Goal: Transaction & Acquisition: Purchase product/service

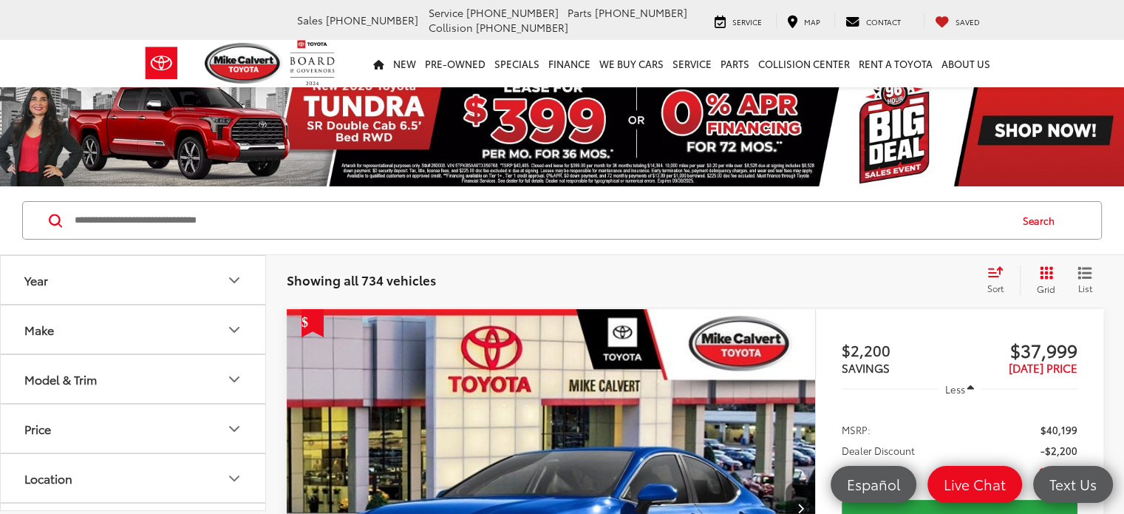
click at [241, 323] on icon "Make" at bounding box center [234, 330] width 18 height 18
click at [71, 381] on img at bounding box center [66, 381] width 41 height 35
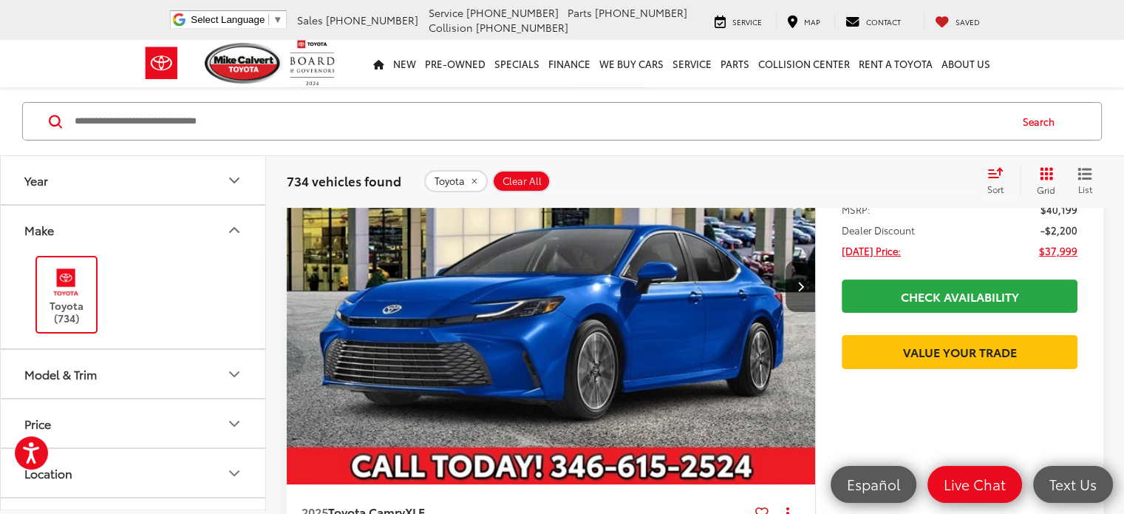
scroll to position [74, 0]
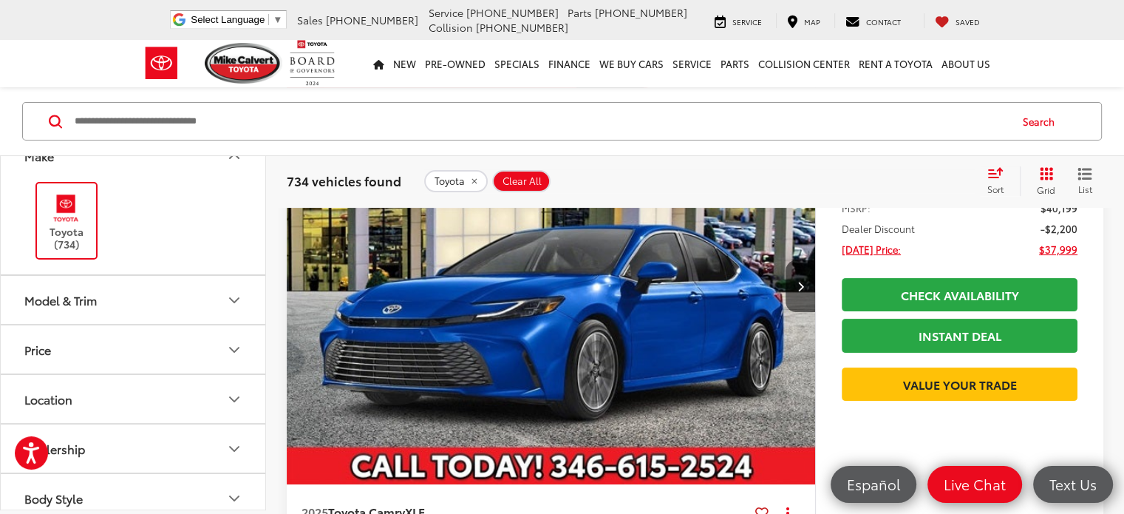
click at [230, 295] on icon "Model & Trim" at bounding box center [234, 300] width 18 height 18
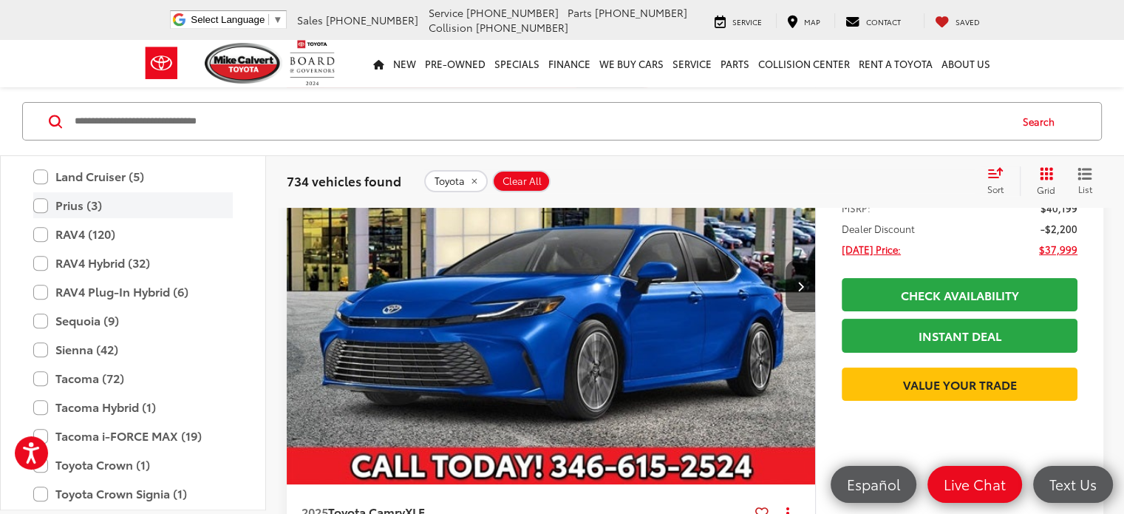
scroll to position [804, 0]
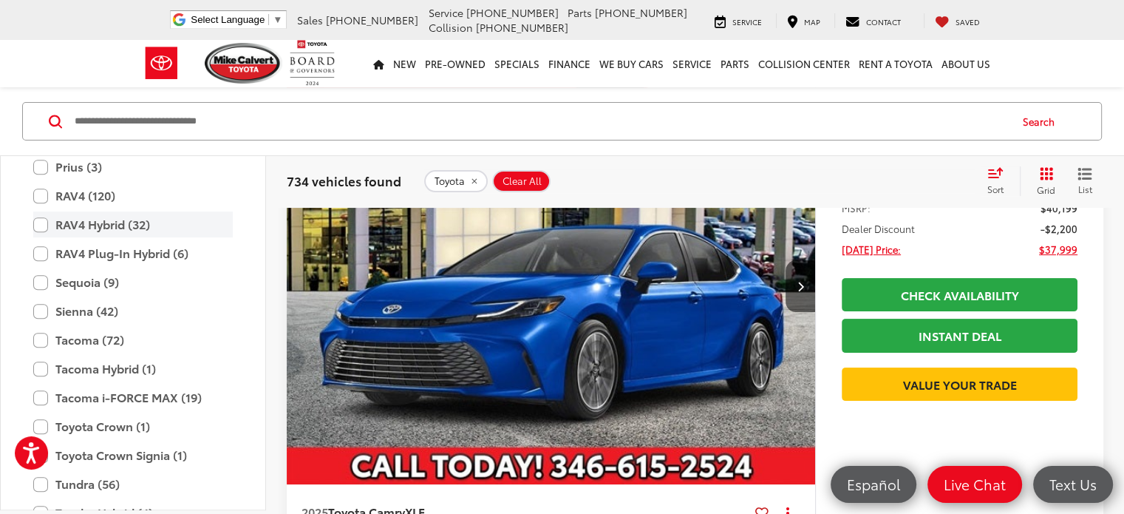
click at [42, 220] on label "RAV4 Hybrid (32)" at bounding box center [132, 225] width 199 height 26
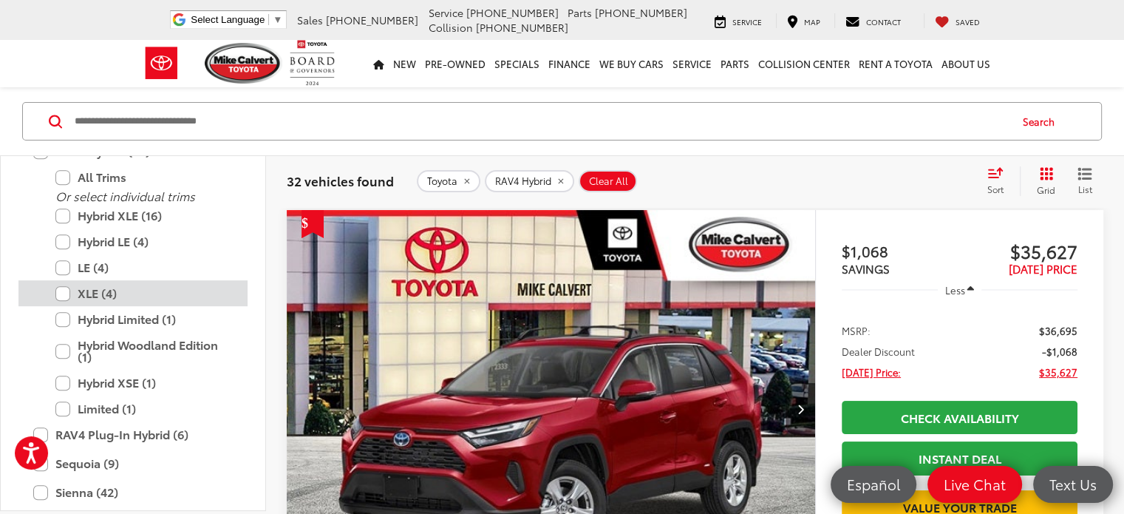
scroll to position [804, 0]
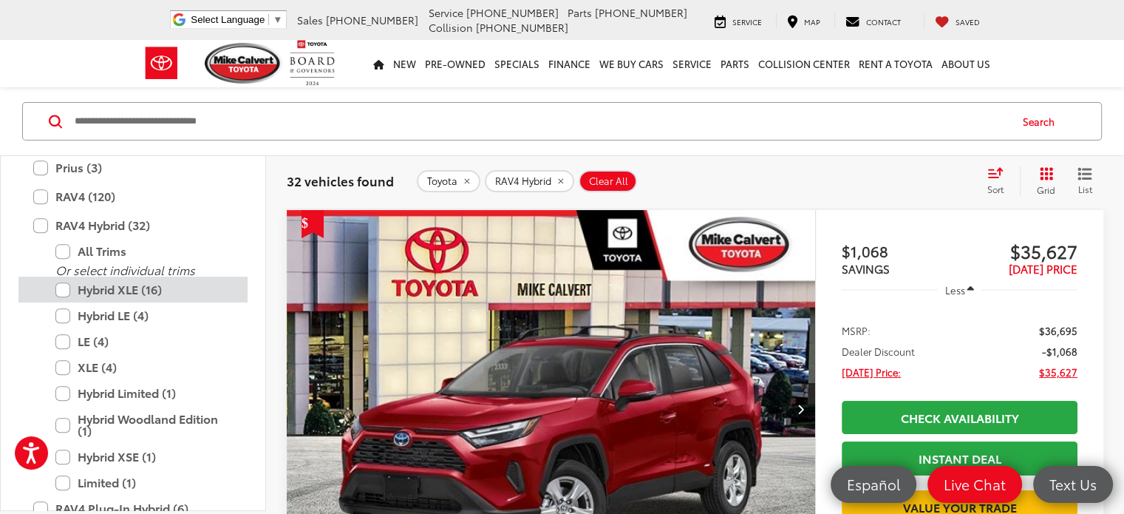
click at [65, 286] on label "Hybrid XLE (16)" at bounding box center [143, 289] width 177 height 26
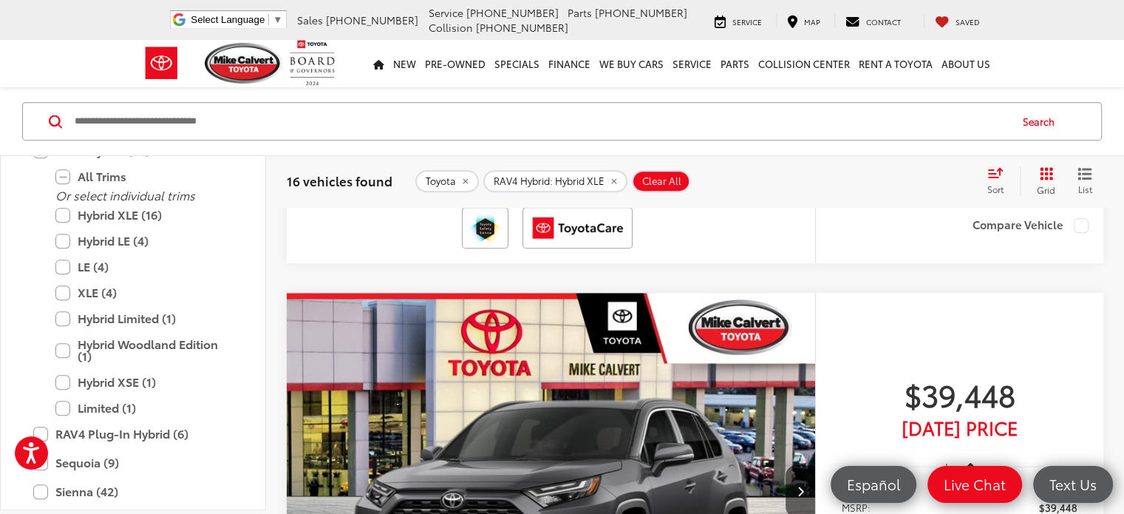
scroll to position [616, 0]
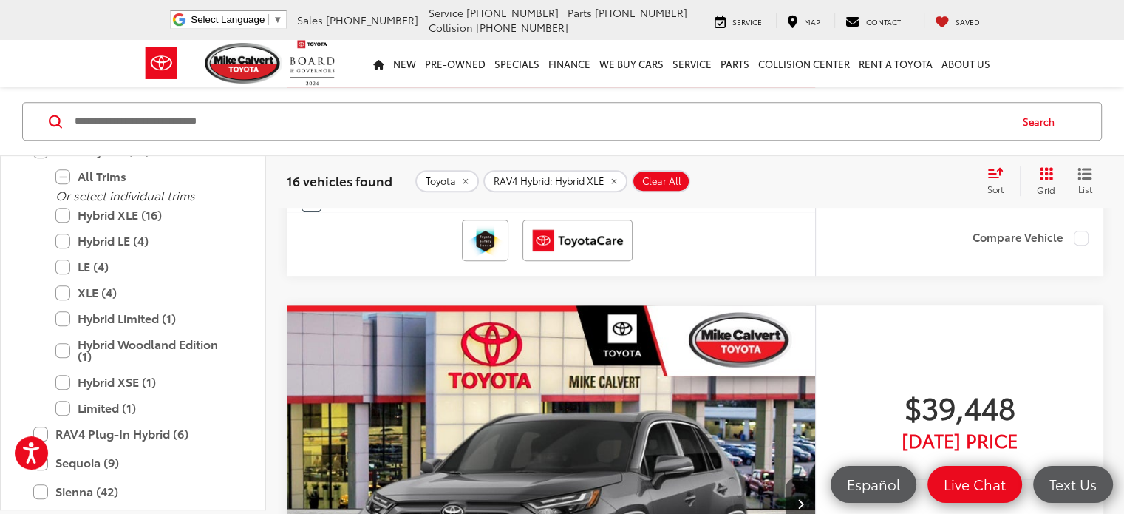
click at [504, 371] on img "2025 Toyota RAV4 Hybrid Hybrid XLE 0" at bounding box center [551, 504] width 531 height 398
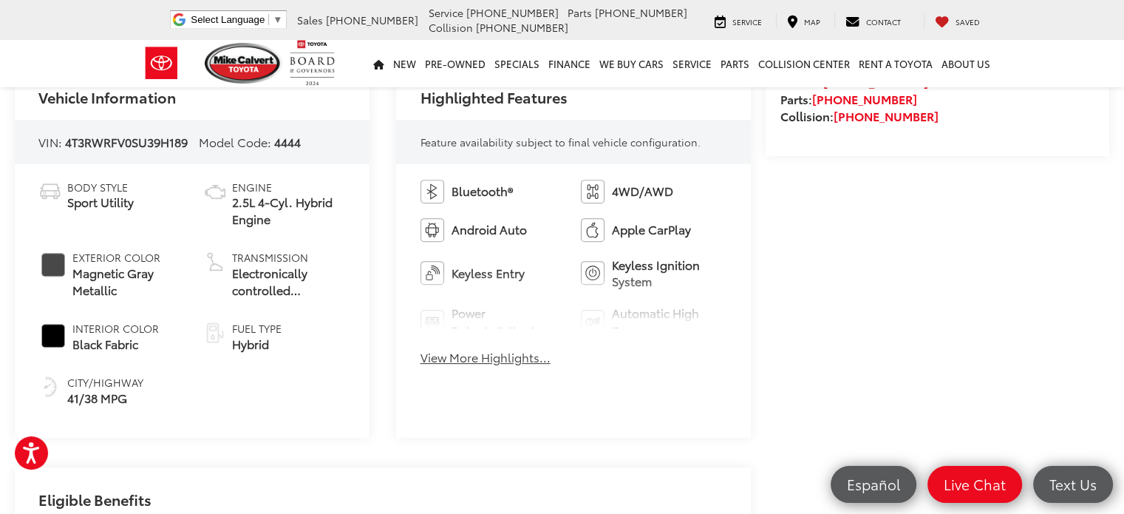
scroll to position [591, 0]
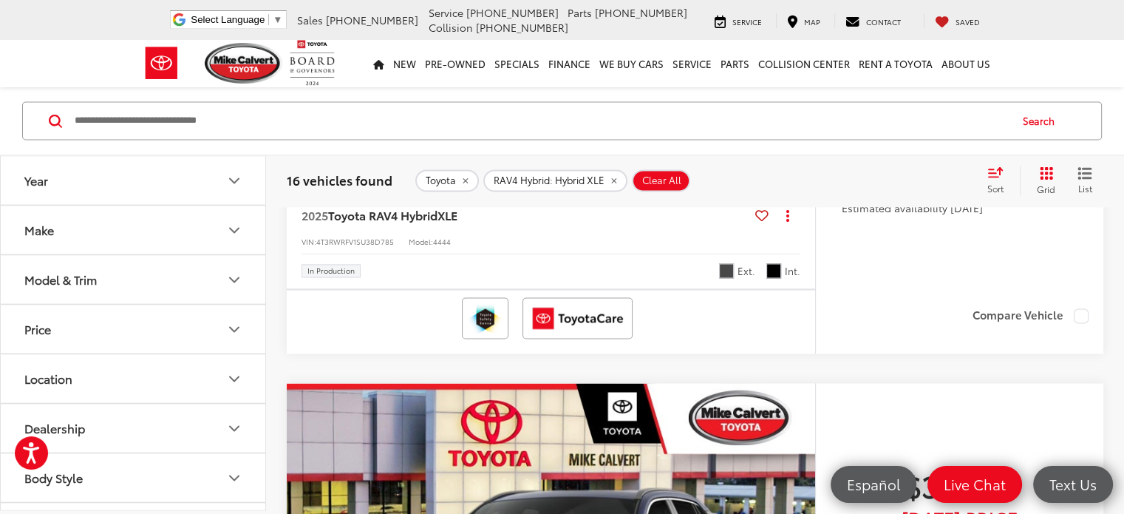
scroll to position [2413, 0]
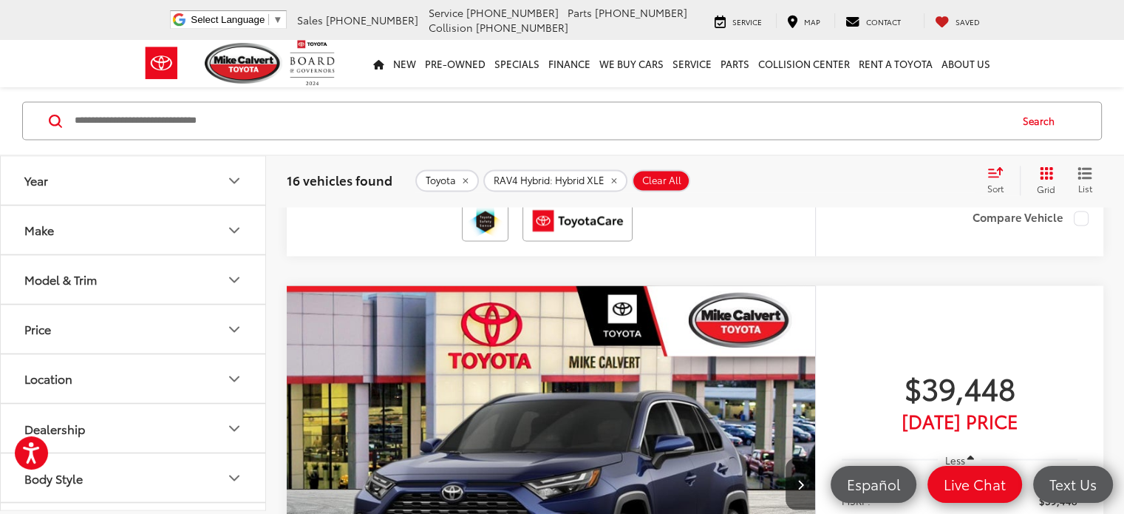
click at [511, 335] on img "2025 Toyota RAV4 Hybrid Hybrid XLE 0" at bounding box center [551, 484] width 531 height 398
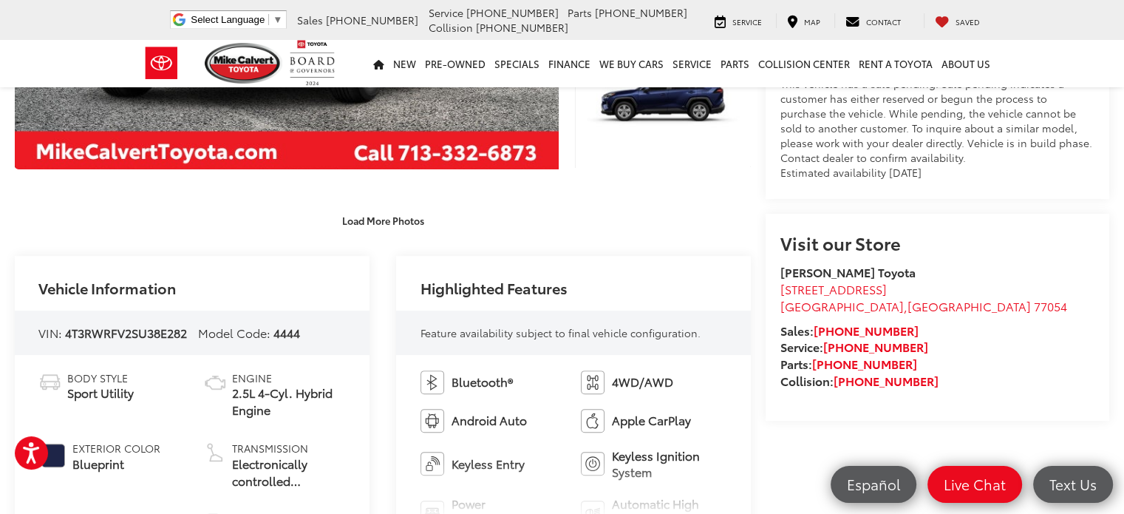
scroll to position [296, 0]
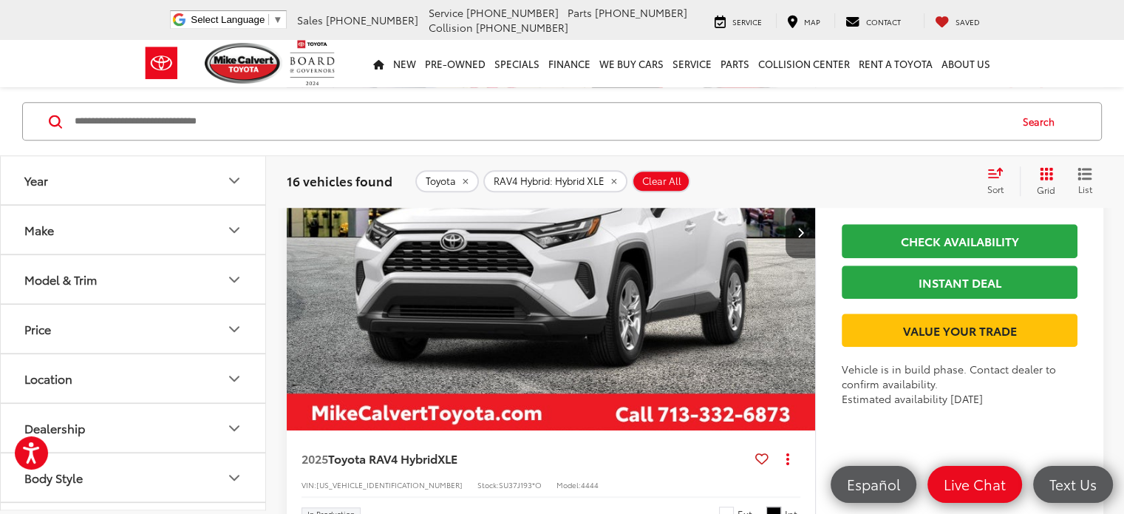
scroll to position [7002, 0]
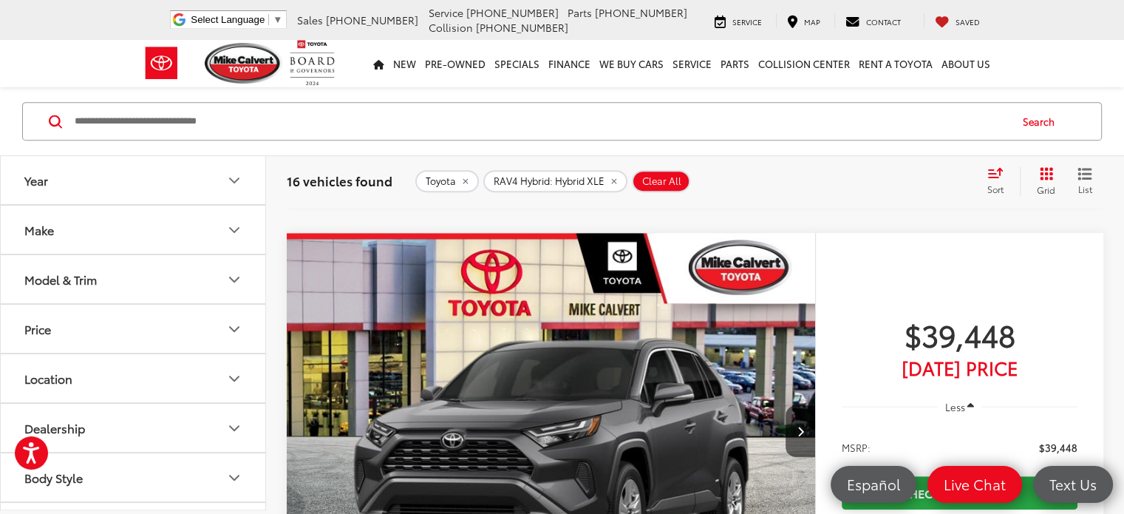
scroll to position [690, 0]
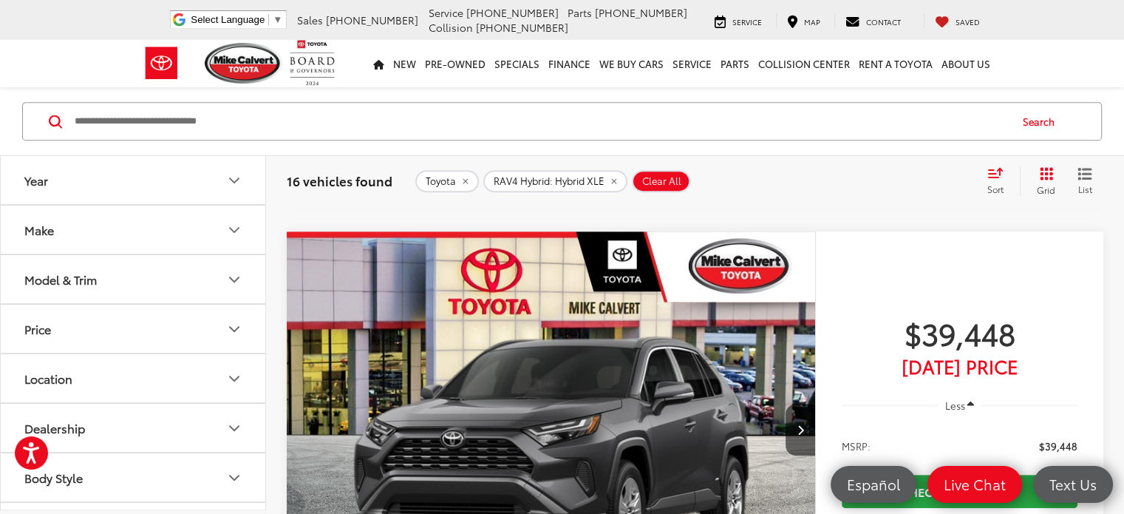
click at [470, 307] on img "2025 Toyota RAV4 Hybrid Hybrid XLE 0" at bounding box center [551, 430] width 531 height 398
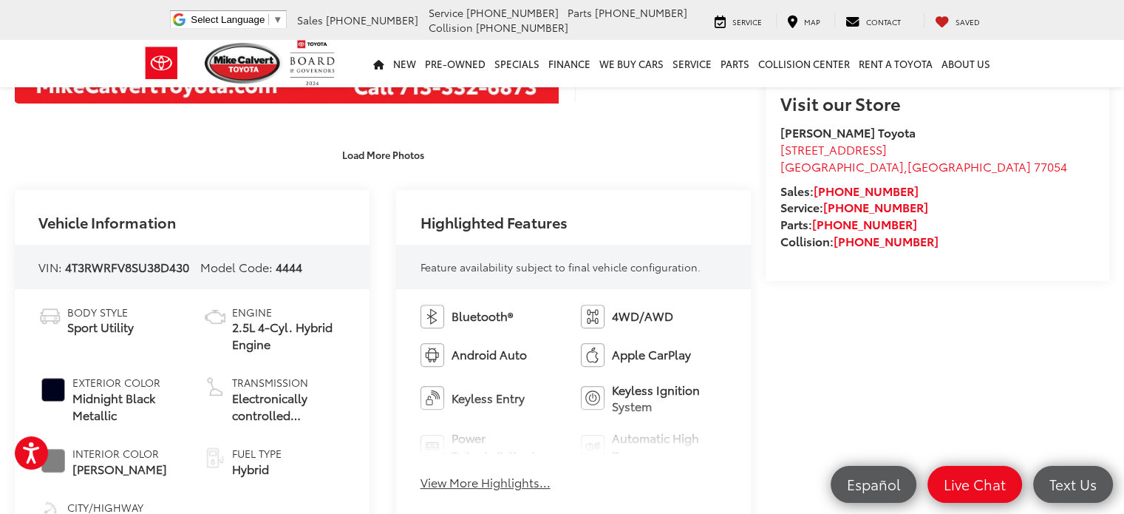
scroll to position [443, 0]
